Goal: Check status: Check status

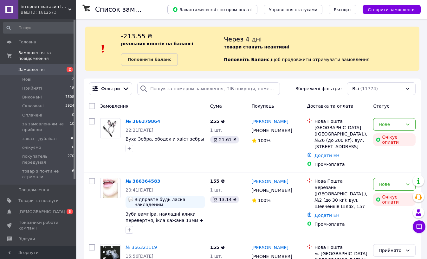
click at [291, 88] on div "Фільтри Збережені фільтри: Всі (11774)" at bounding box center [252, 88] width 332 height 13
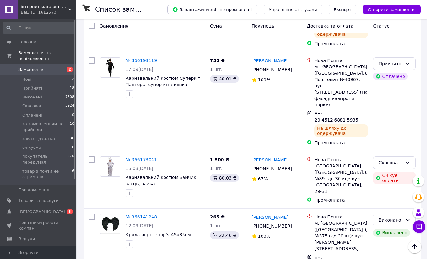
scroll to position [698, 0]
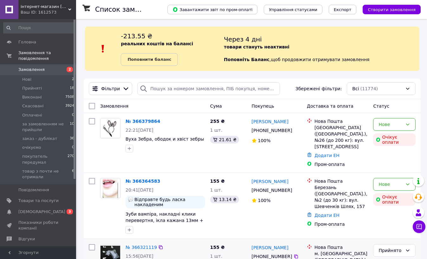
click at [268, 254] on span "[PHONE_NUMBER]" at bounding box center [272, 256] width 41 height 5
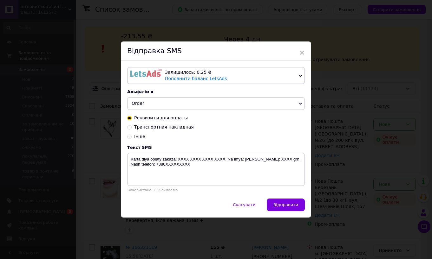
click at [198, 220] on div "× Відправка SMS Залишилось: 0.25 ₴ Поповнити баланс LetsAds Залишилось: 17.49 ₴…" at bounding box center [216, 129] width 432 height 259
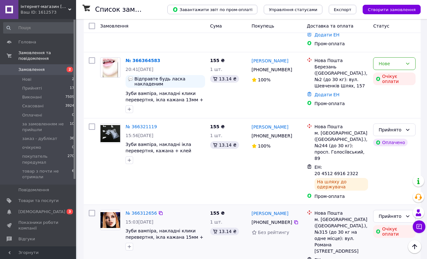
scroll to position [159, 0]
